Goal: Task Accomplishment & Management: Complete application form

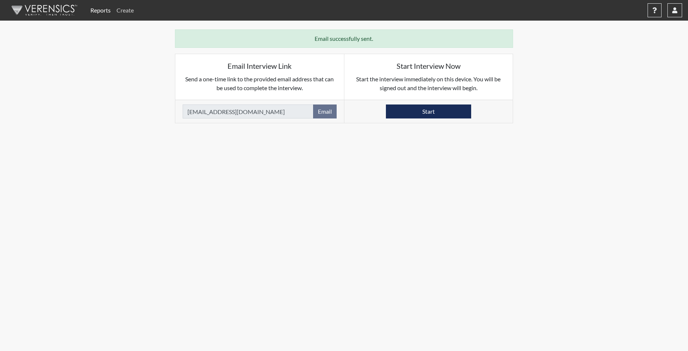
click at [121, 8] on link "Create" at bounding box center [125, 10] width 23 height 15
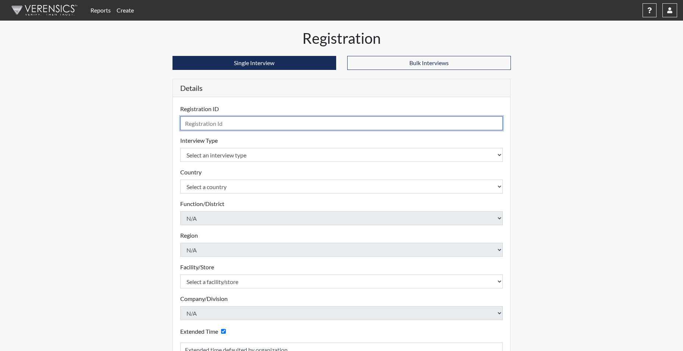
click at [219, 125] on input "text" at bounding box center [341, 123] width 323 height 14
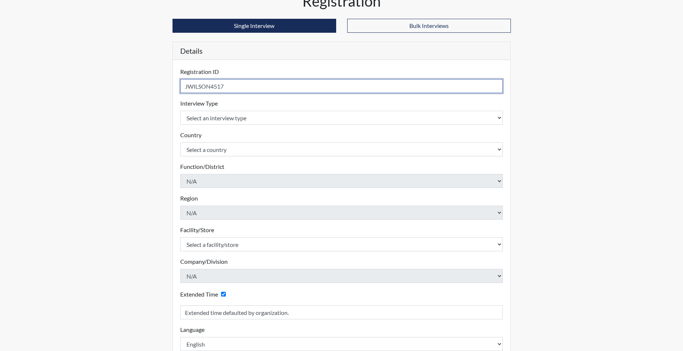
scroll to position [83, 0]
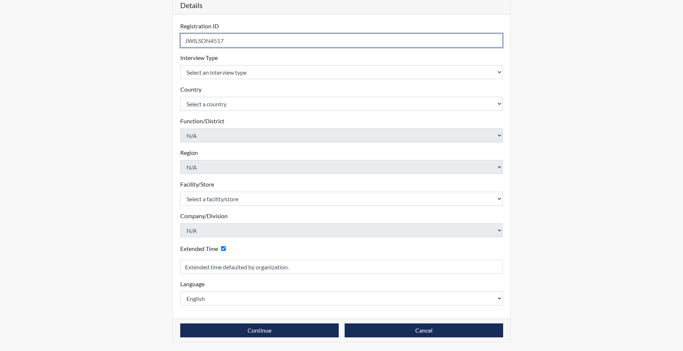
type input "JWILSON4517"
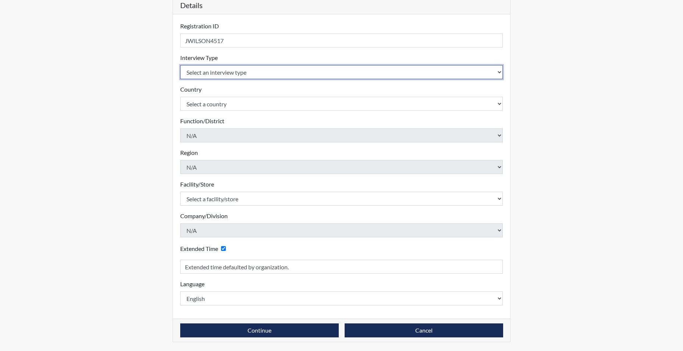
click at [213, 71] on select "Select an interview type Corrections Pre-Employment" at bounding box center [341, 72] width 323 height 14
select select "ff733e93-e1bf-11ea-9c9f-0eff0cf7eb8f"
click at [180, 65] on select "Select an interview type Corrections Pre-Employment" at bounding box center [341, 72] width 323 height 14
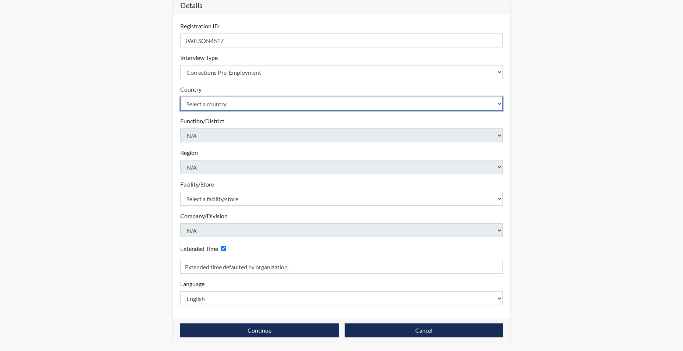
click at [214, 98] on select "Select a country [GEOGRAPHIC_DATA] [GEOGRAPHIC_DATA]" at bounding box center [341, 104] width 323 height 14
select select "united-states-of-[GEOGRAPHIC_DATA]"
click at [180, 97] on select "Select a country [GEOGRAPHIC_DATA] [GEOGRAPHIC_DATA]" at bounding box center [341, 104] width 323 height 14
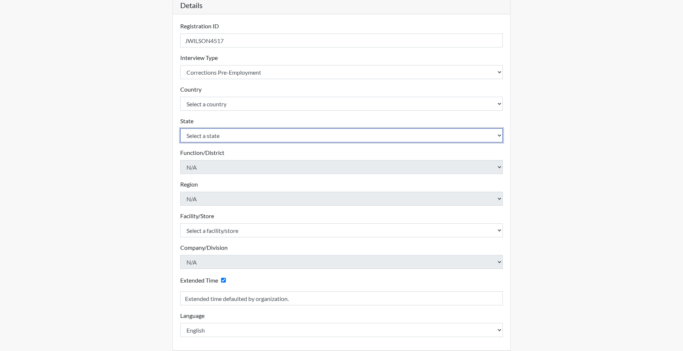
click at [207, 135] on select "Select a state [US_STATE] [US_STATE] [US_STATE] [US_STATE] [US_STATE] [US_STATE…" at bounding box center [341, 135] width 323 height 14
select select "SC"
click at [180, 128] on select "Select a state [US_STATE] [US_STATE] [US_STATE] [US_STATE] [US_STATE] [US_STATE…" at bounding box center [341, 135] width 323 height 14
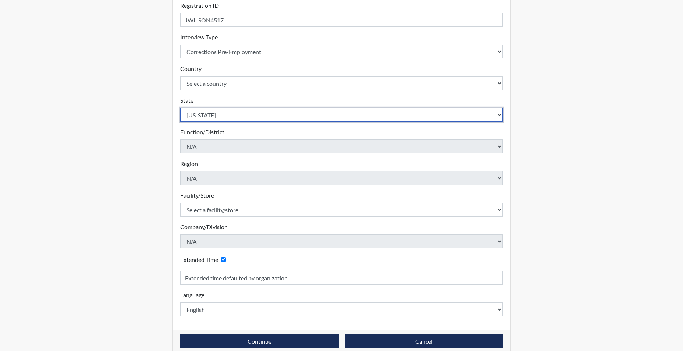
scroll to position [114, 0]
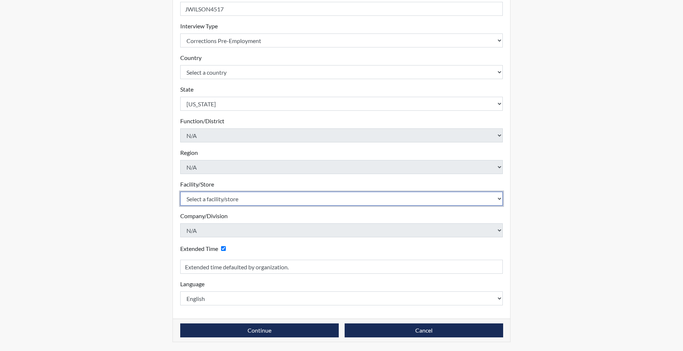
click at [216, 199] on select "Select a facility/store [GEOGRAPHIC_DATA] CI Broad River CI [PERSON_NAME] CI Di…" at bounding box center [341, 198] width 323 height 14
select select "61ab0ec9-3915-4257-bc03-7b4f61d7e4e7"
click at [180, 191] on select "Select a facility/store [GEOGRAPHIC_DATA] CI Broad River CI [PERSON_NAME] CI Di…" at bounding box center [341, 198] width 323 height 14
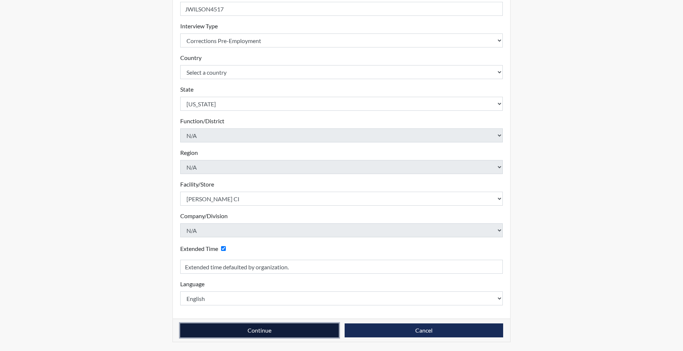
click at [257, 332] on button "Continue" at bounding box center [259, 330] width 158 height 14
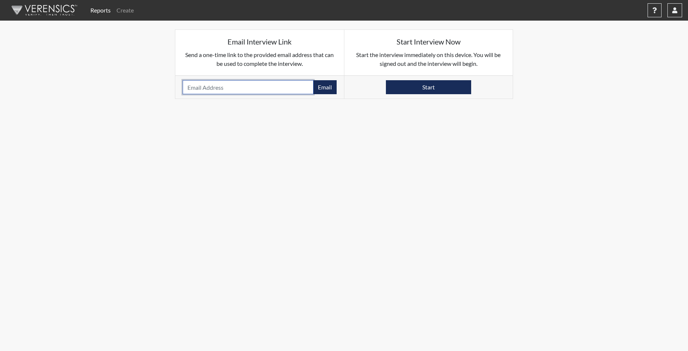
paste input "[EMAIL_ADDRESS][DOMAIN_NAME]"
type input "[EMAIL_ADDRESS][DOMAIN_NAME]"
click at [326, 87] on button "Email" at bounding box center [325, 87] width 24 height 14
